Goal: Navigation & Orientation: Find specific page/section

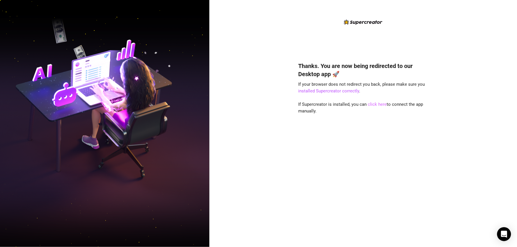
click at [375, 105] on link "click here" at bounding box center [377, 104] width 19 height 5
